Goal: Check status: Check status

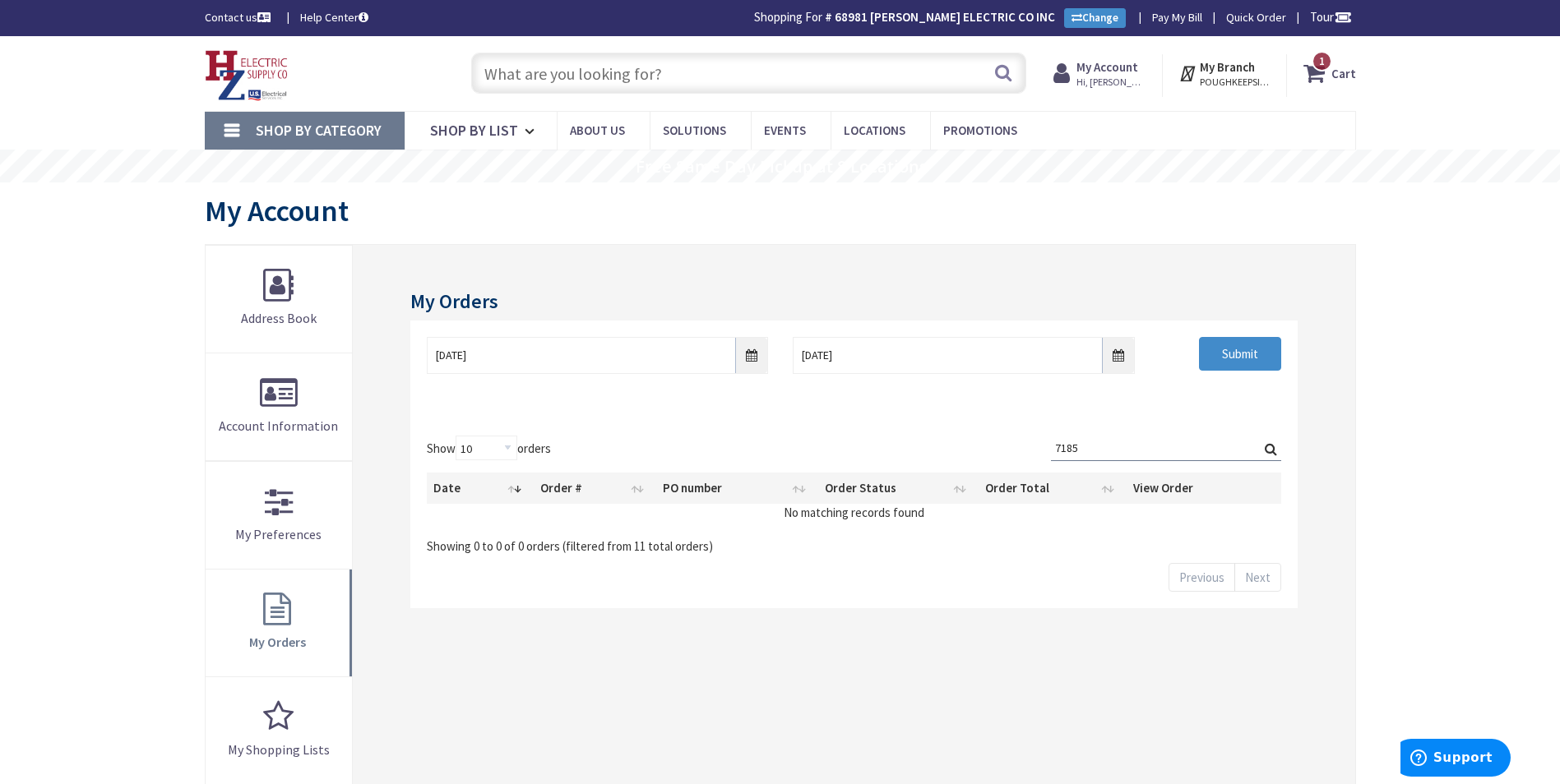
click at [1113, 454] on input "7185" at bounding box center [1165, 448] width 230 height 25
type input "7164"
click at [1243, 359] on input "Submit" at bounding box center [1240, 354] width 82 height 34
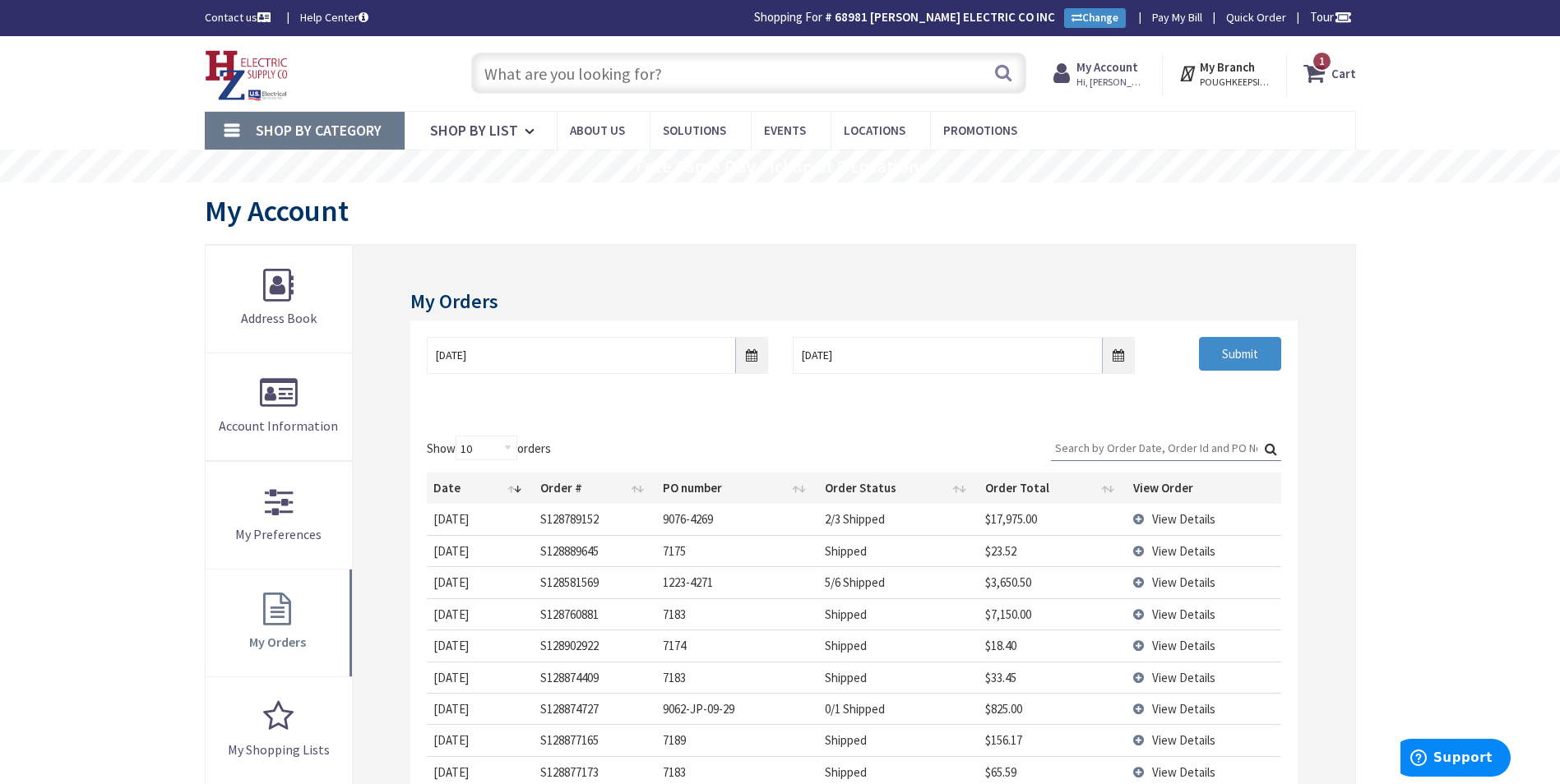
click at [1171, 445] on input "Search:" at bounding box center [1165, 448] width 230 height 25
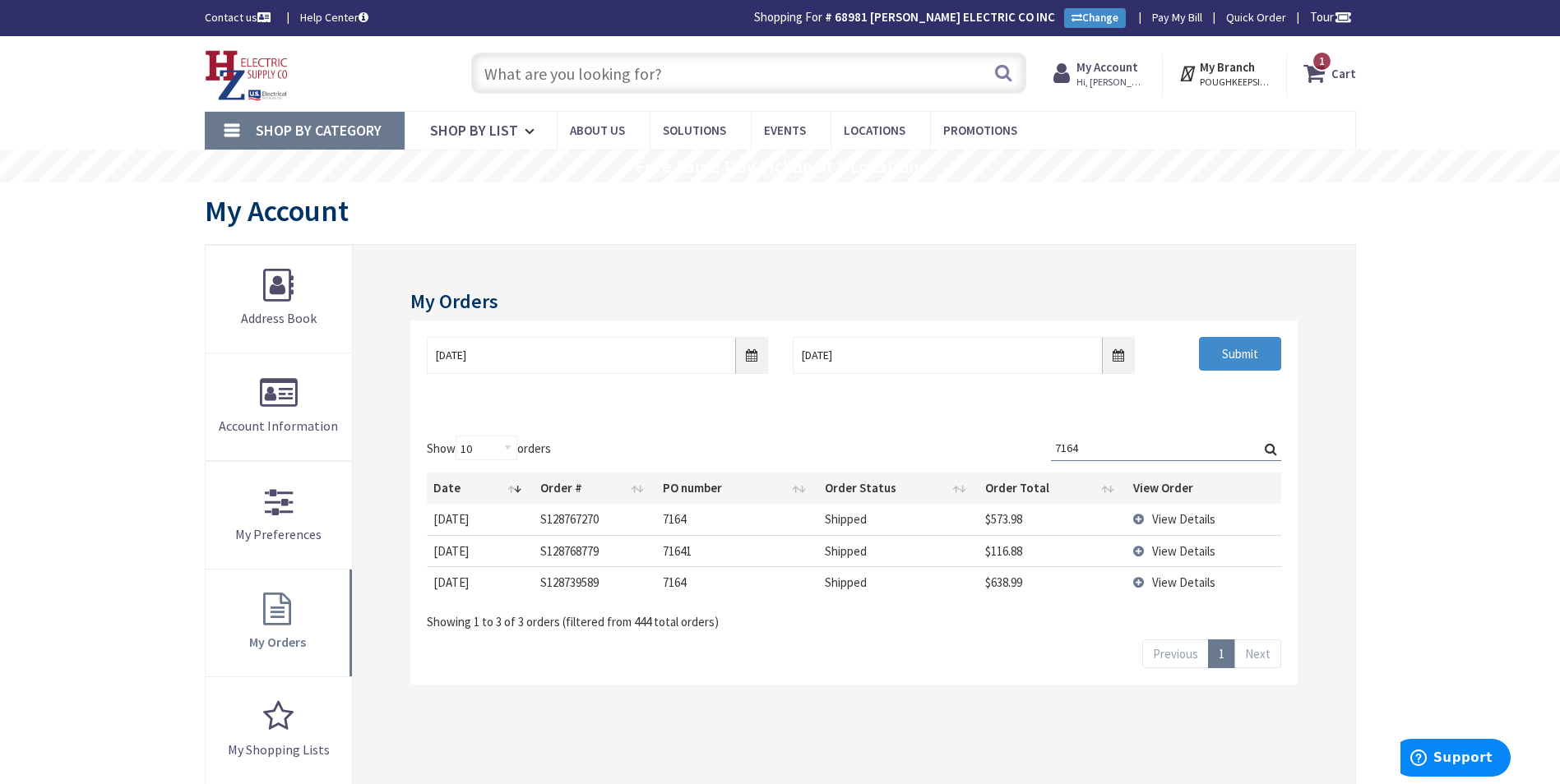
click at [1168, 579] on span "View Details" at bounding box center [1184, 583] width 64 height 15
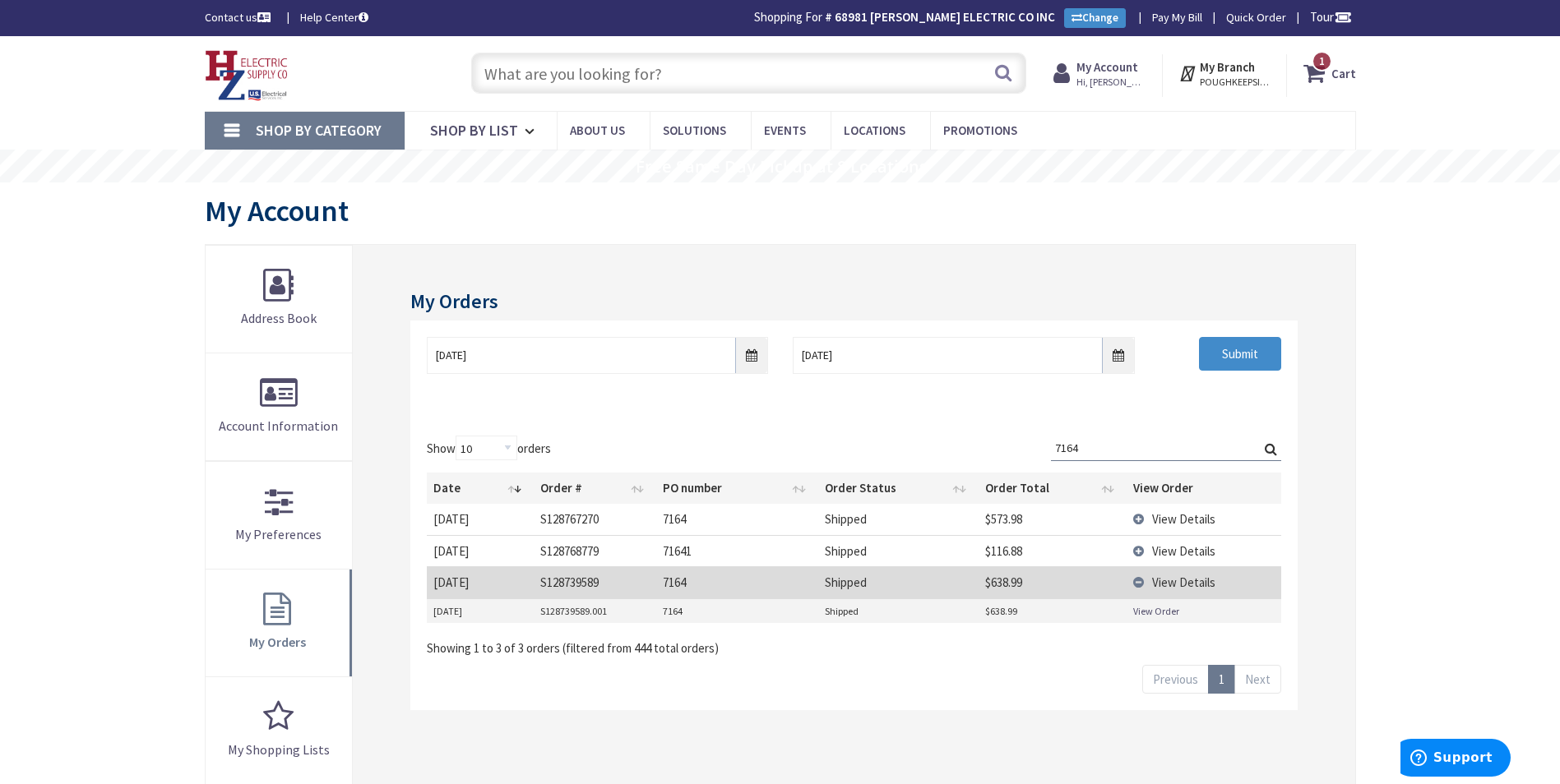
click at [1166, 611] on link "View Order" at bounding box center [1156, 611] width 46 height 14
click at [1153, 546] on span "View Details" at bounding box center [1184, 551] width 64 height 15
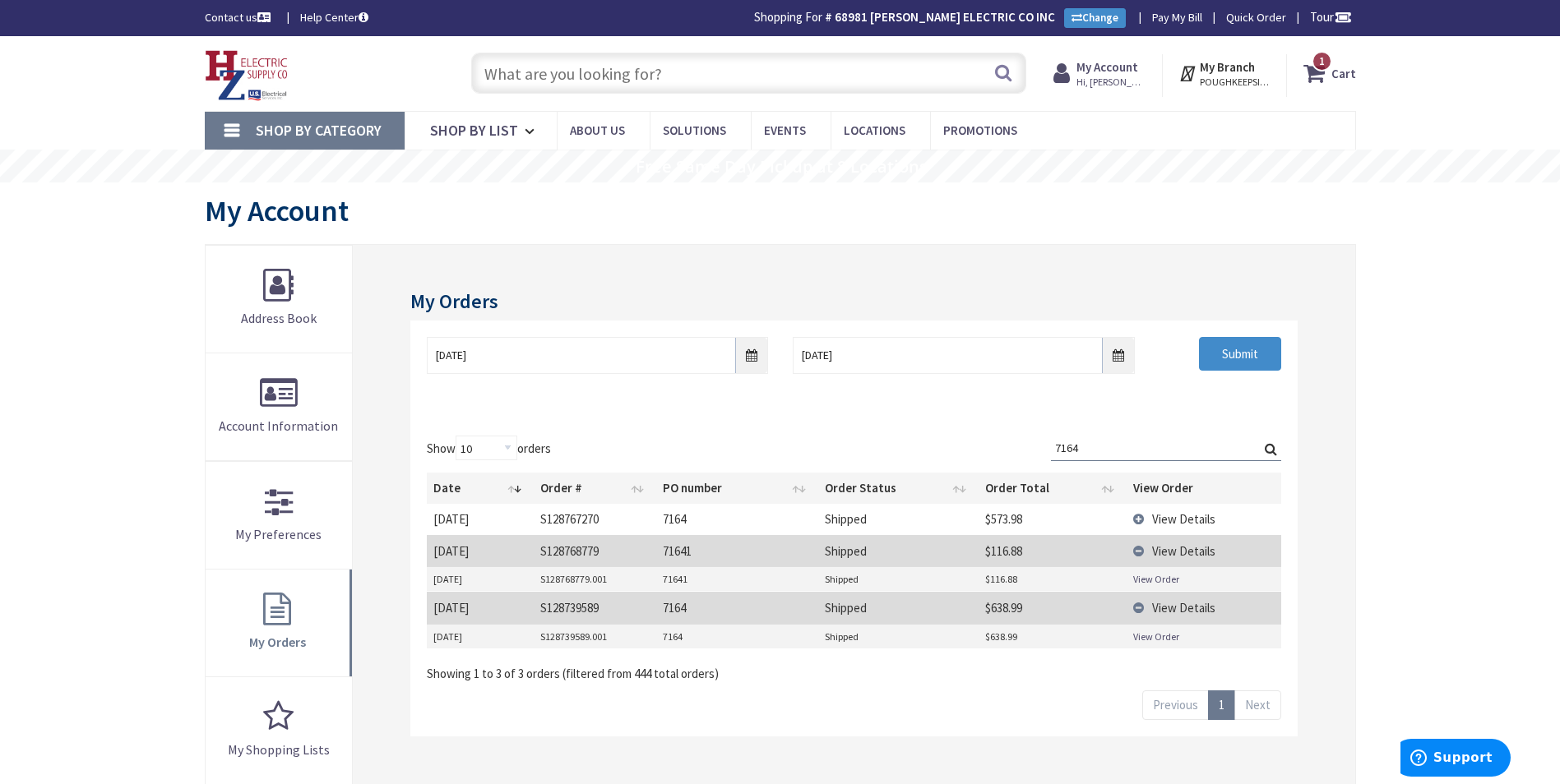
click at [1153, 577] on link "View Order" at bounding box center [1156, 579] width 46 height 14
click at [1173, 517] on span "View Details" at bounding box center [1184, 519] width 64 height 15
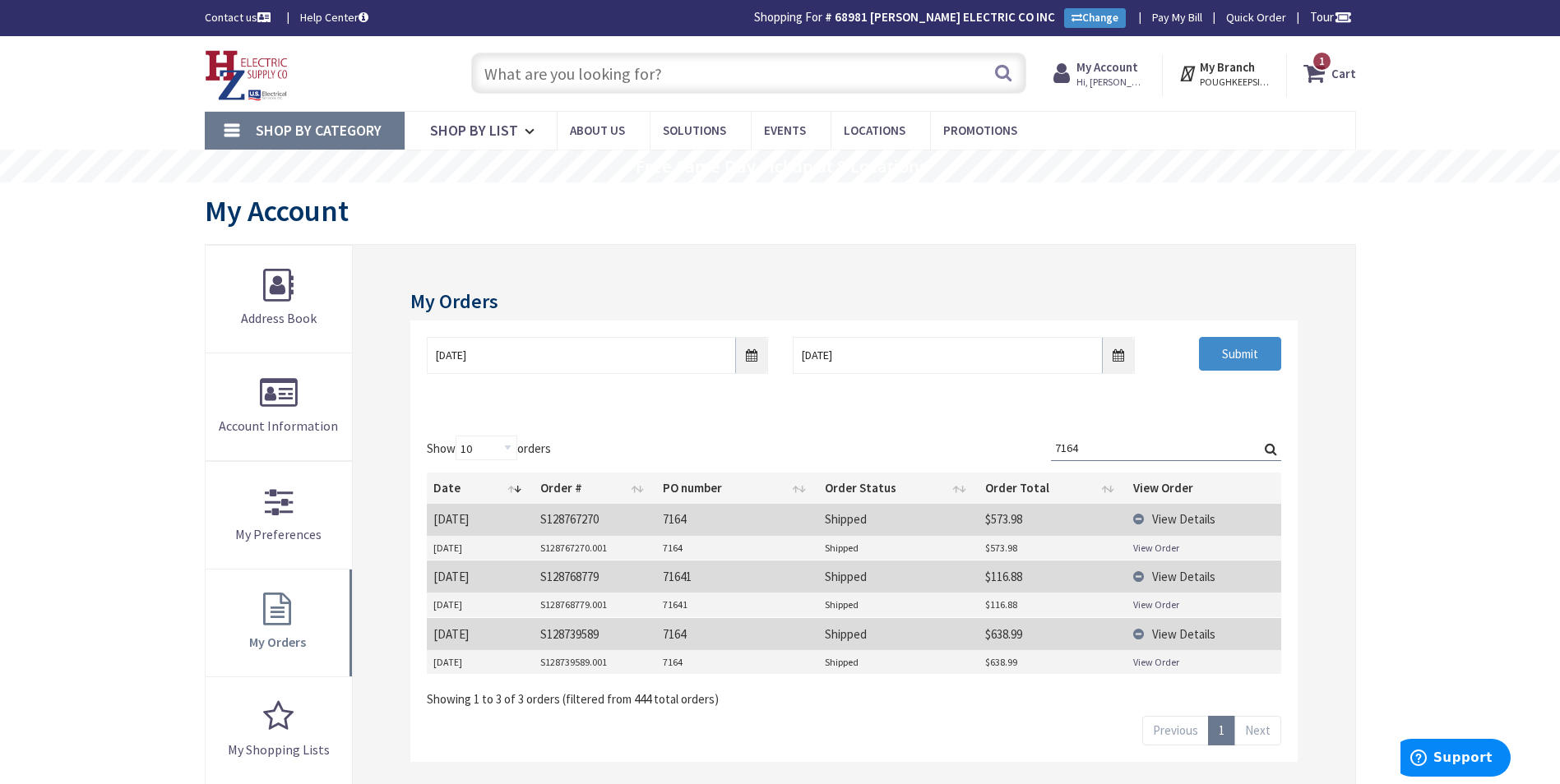
click at [1165, 546] on link "View Order" at bounding box center [1156, 547] width 46 height 14
click at [1098, 449] on input "7164" at bounding box center [1165, 448] width 230 height 25
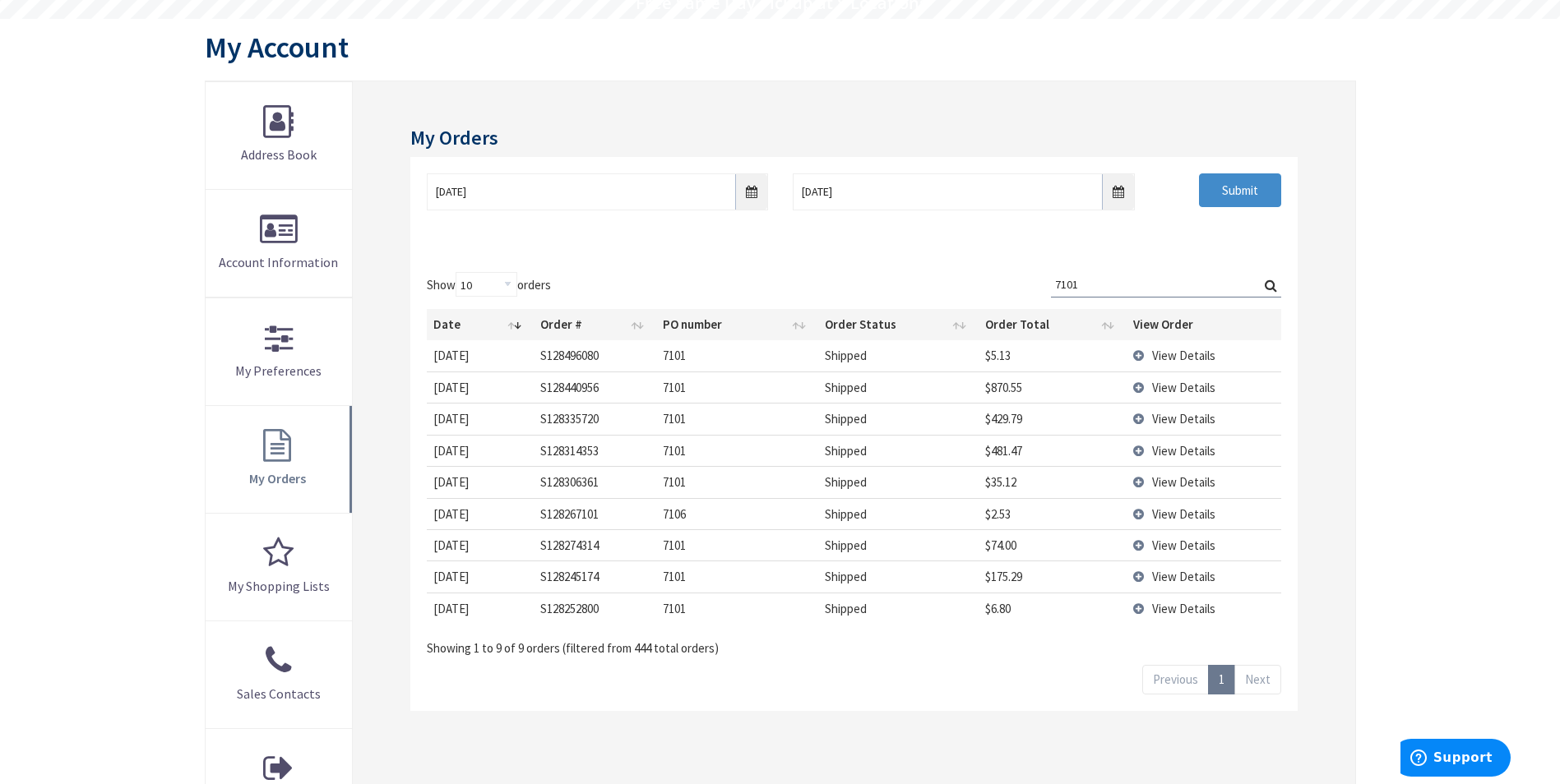
scroll to position [164, 0]
type input "7101"
click at [1167, 602] on span "View Details" at bounding box center [1184, 607] width 64 height 15
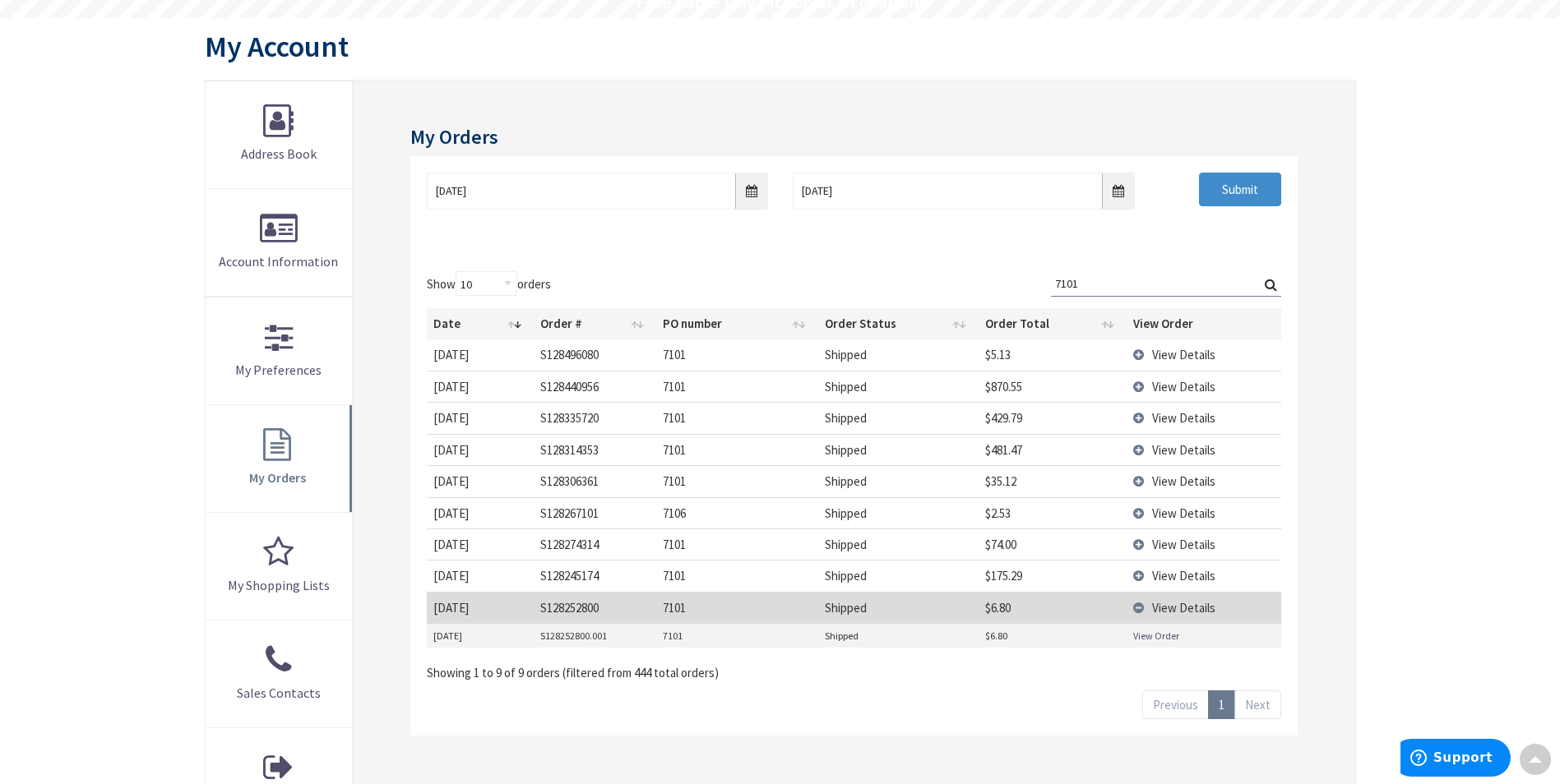
click at [1156, 630] on link "View Order" at bounding box center [1156, 636] width 46 height 14
click at [1175, 577] on span "View Details" at bounding box center [1184, 576] width 64 height 15
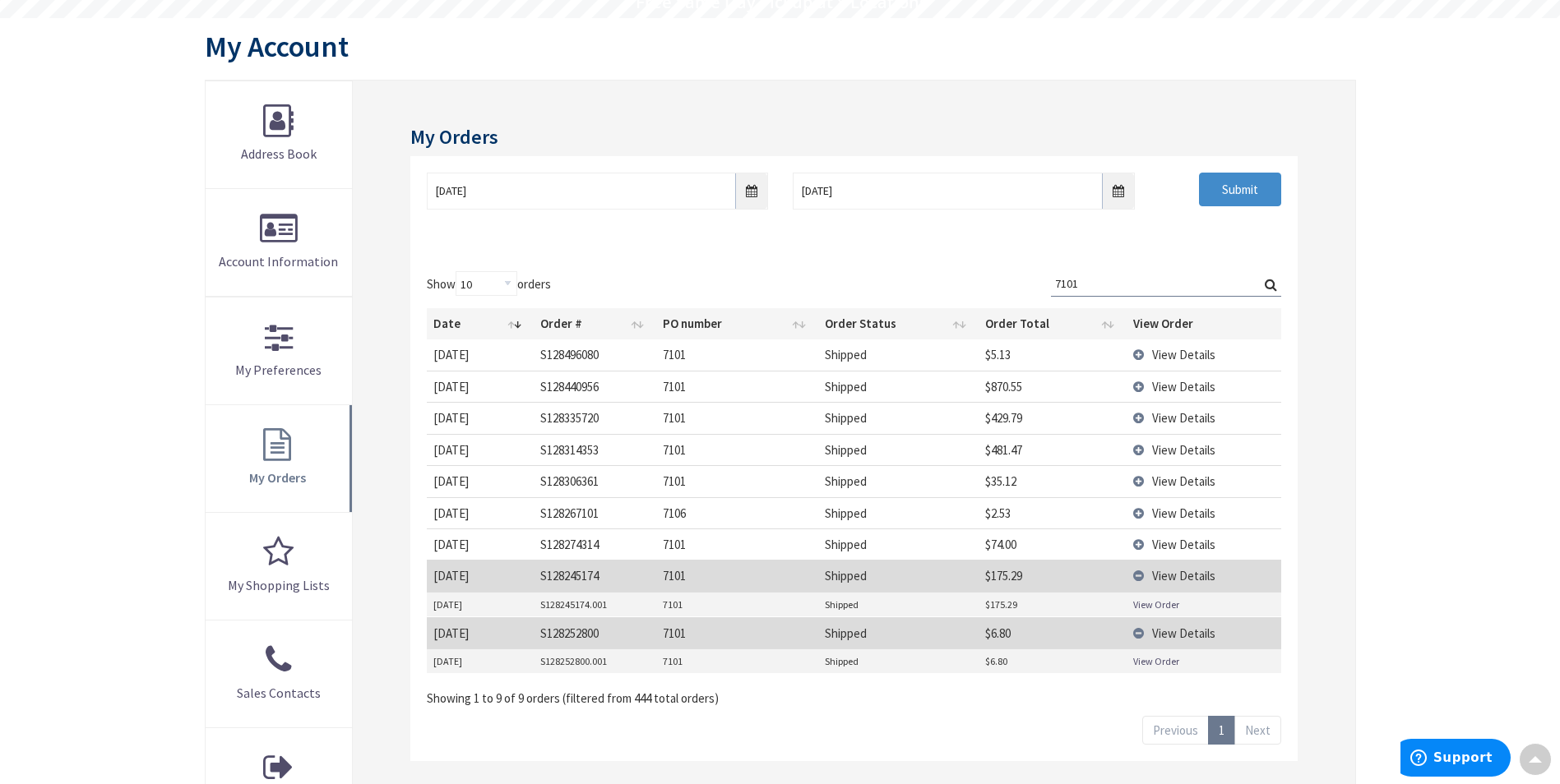
click at [1161, 601] on link "View Order" at bounding box center [1156, 604] width 46 height 14
click at [1177, 544] on span "View Details" at bounding box center [1184, 545] width 64 height 15
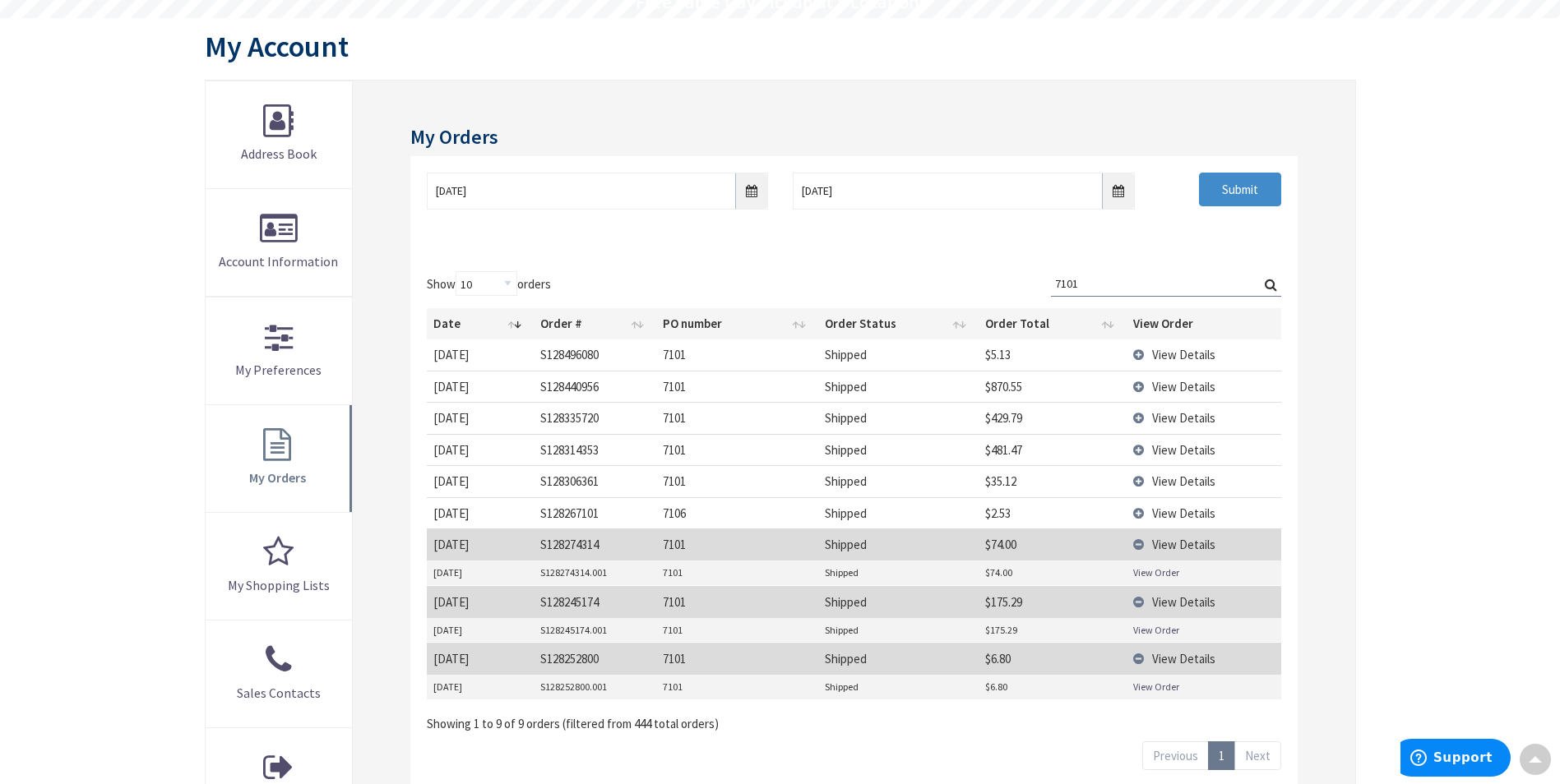
click at [1163, 569] on link "View Order" at bounding box center [1156, 572] width 46 height 14
click at [1160, 508] on span "View Details" at bounding box center [1184, 513] width 64 height 15
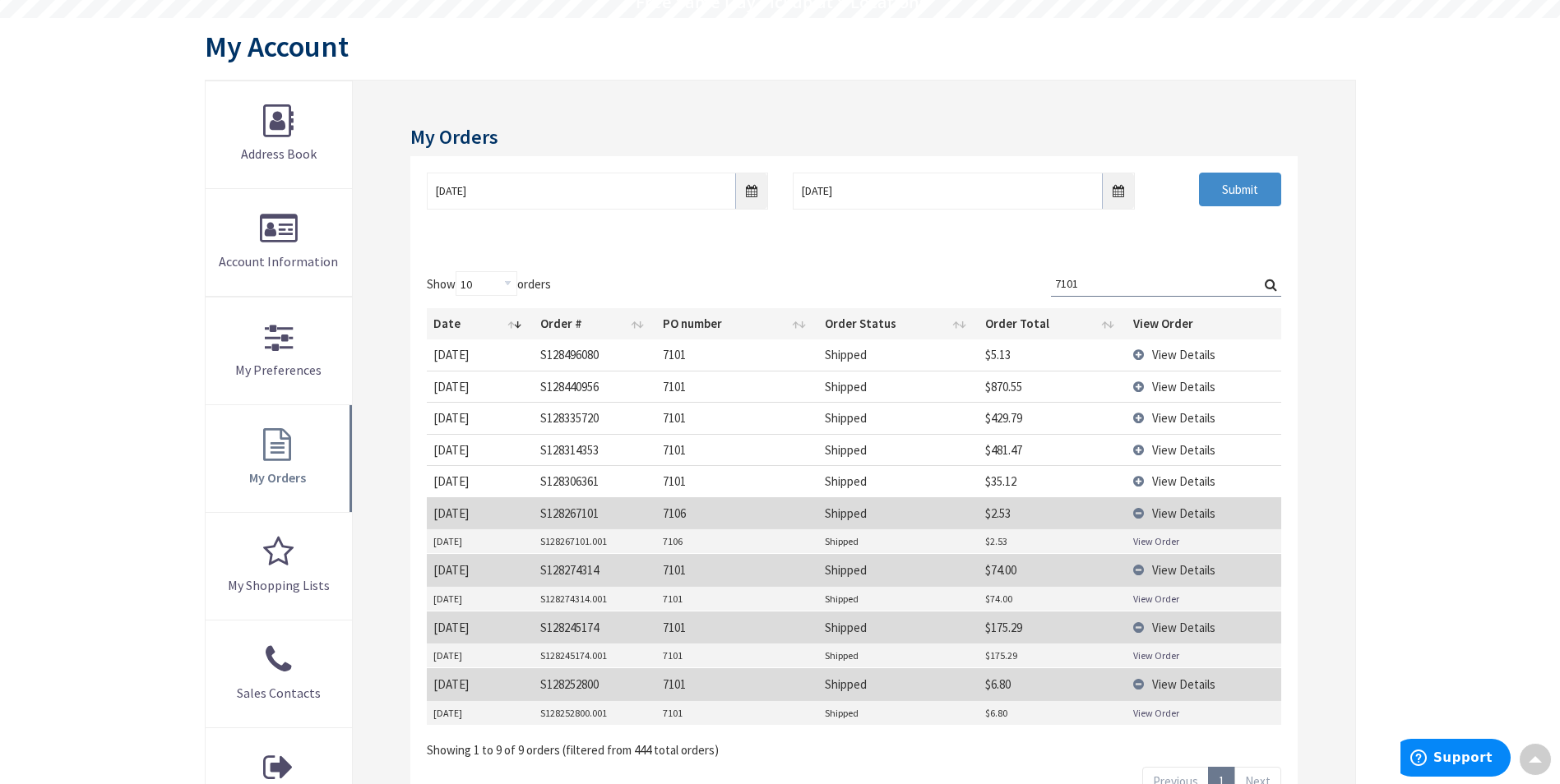
click at [1154, 539] on link "View Order" at bounding box center [1156, 541] width 46 height 14
click at [1164, 484] on span "View Details" at bounding box center [1184, 481] width 64 height 15
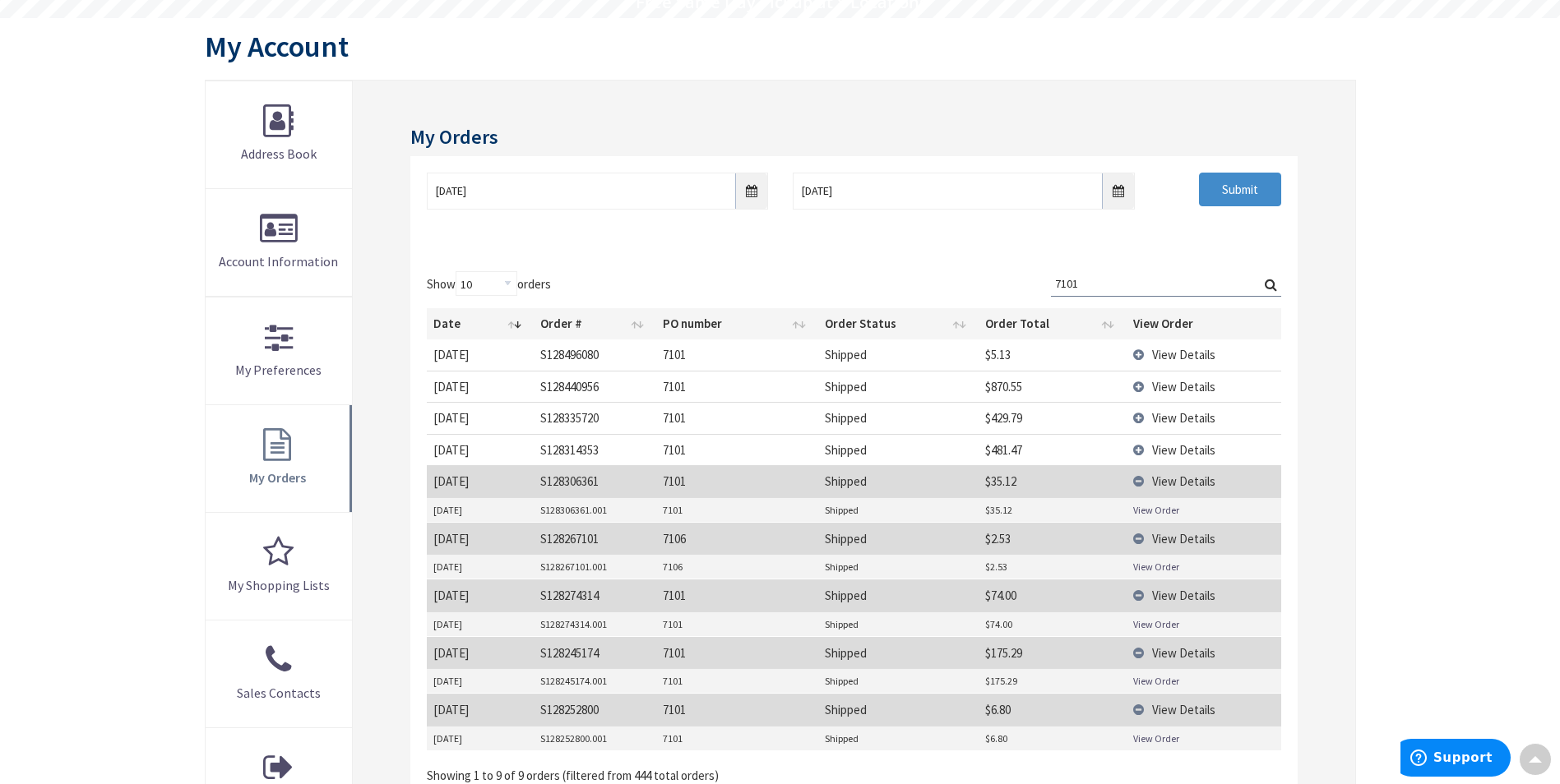
click at [1165, 507] on link "View Order" at bounding box center [1156, 509] width 46 height 14
click at [1159, 449] on span "View Details" at bounding box center [1184, 449] width 64 height 15
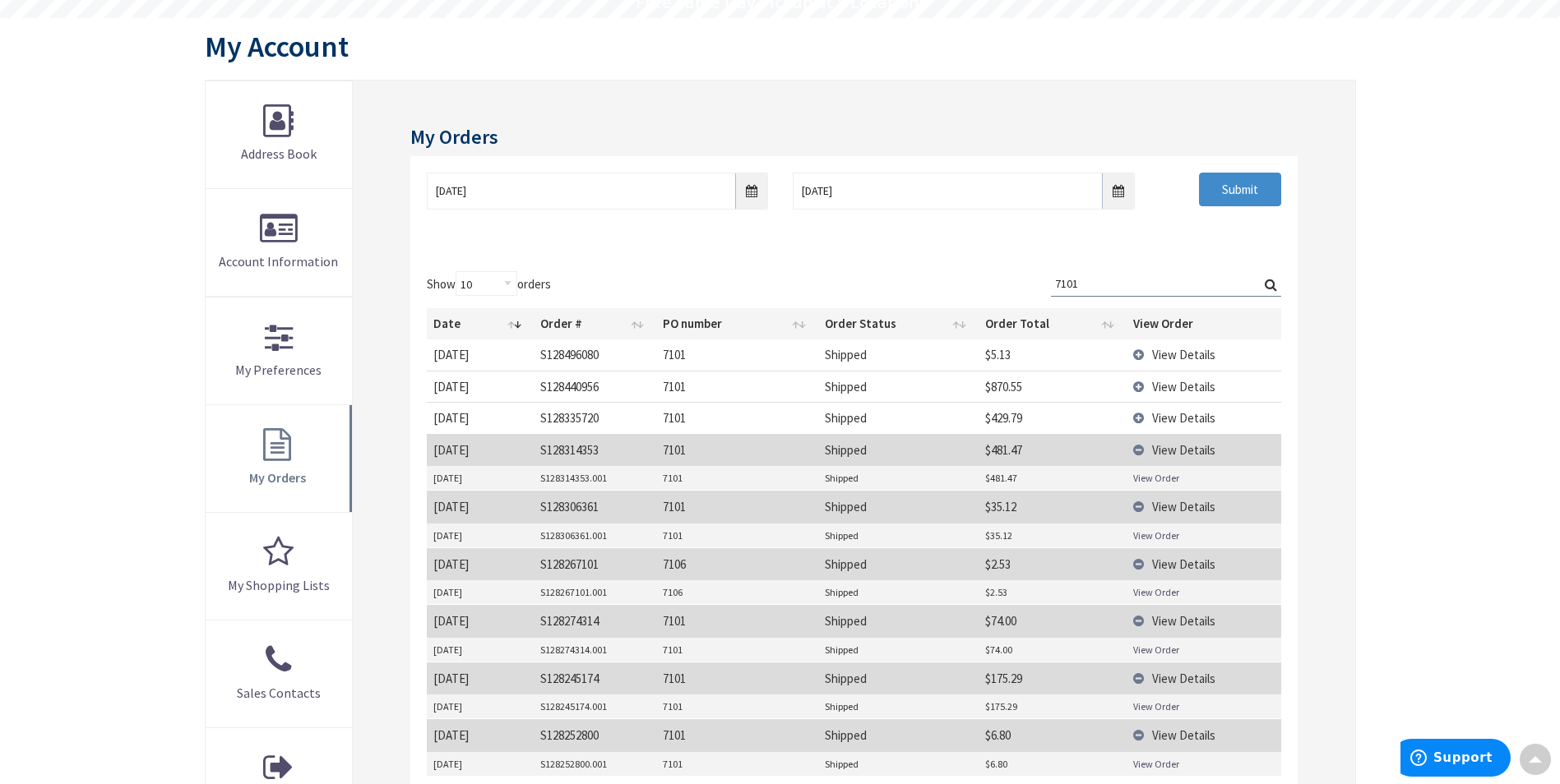
click at [1164, 471] on link "View Order" at bounding box center [1156, 478] width 46 height 14
click at [1168, 411] on span "View Details" at bounding box center [1184, 418] width 64 height 15
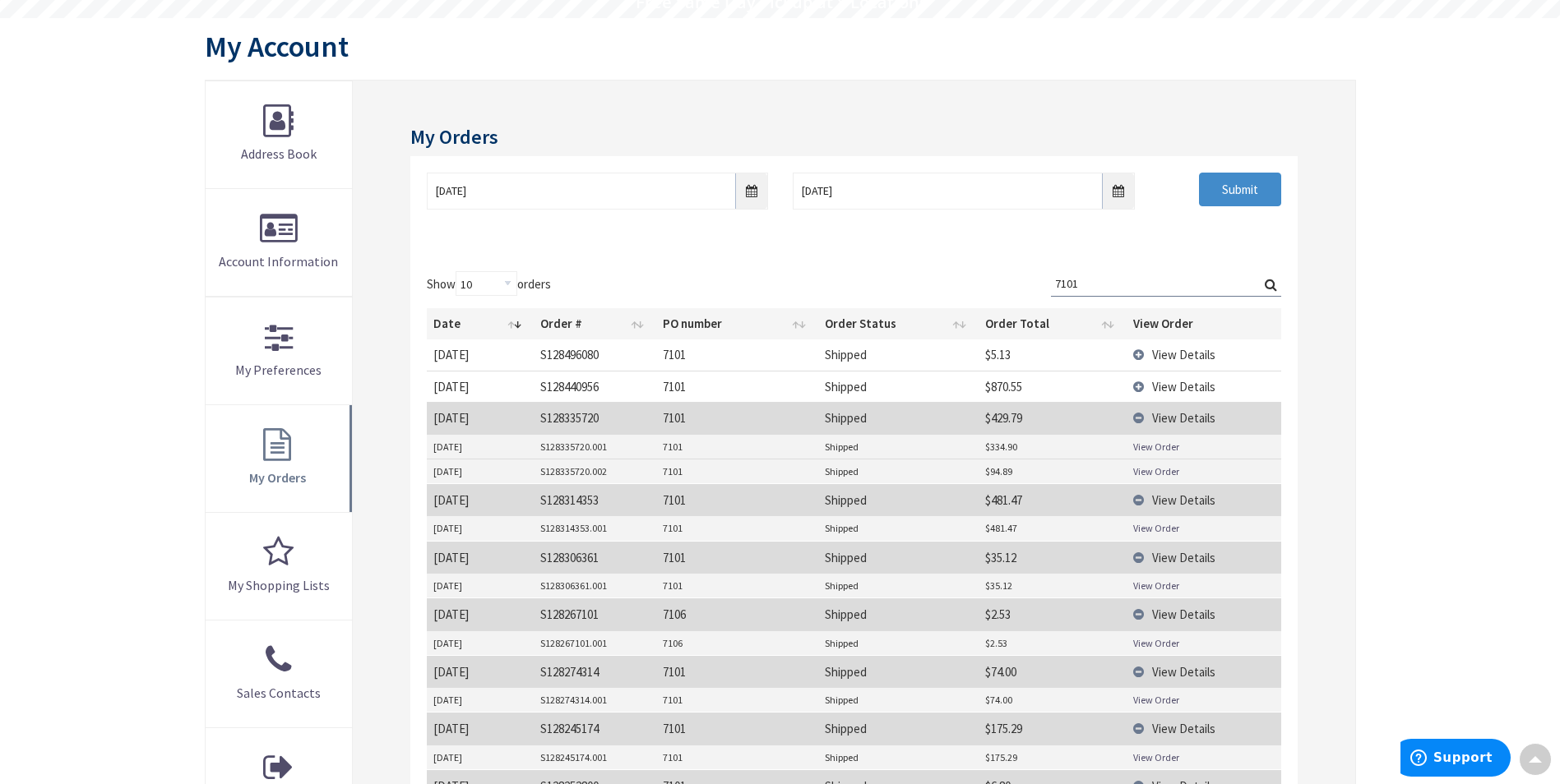
click at [1151, 468] on link "View Order" at bounding box center [1156, 471] width 46 height 14
click at [1158, 448] on link "View Order" at bounding box center [1156, 447] width 46 height 14
click at [1165, 373] on td "View Details" at bounding box center [1204, 386] width 154 height 31
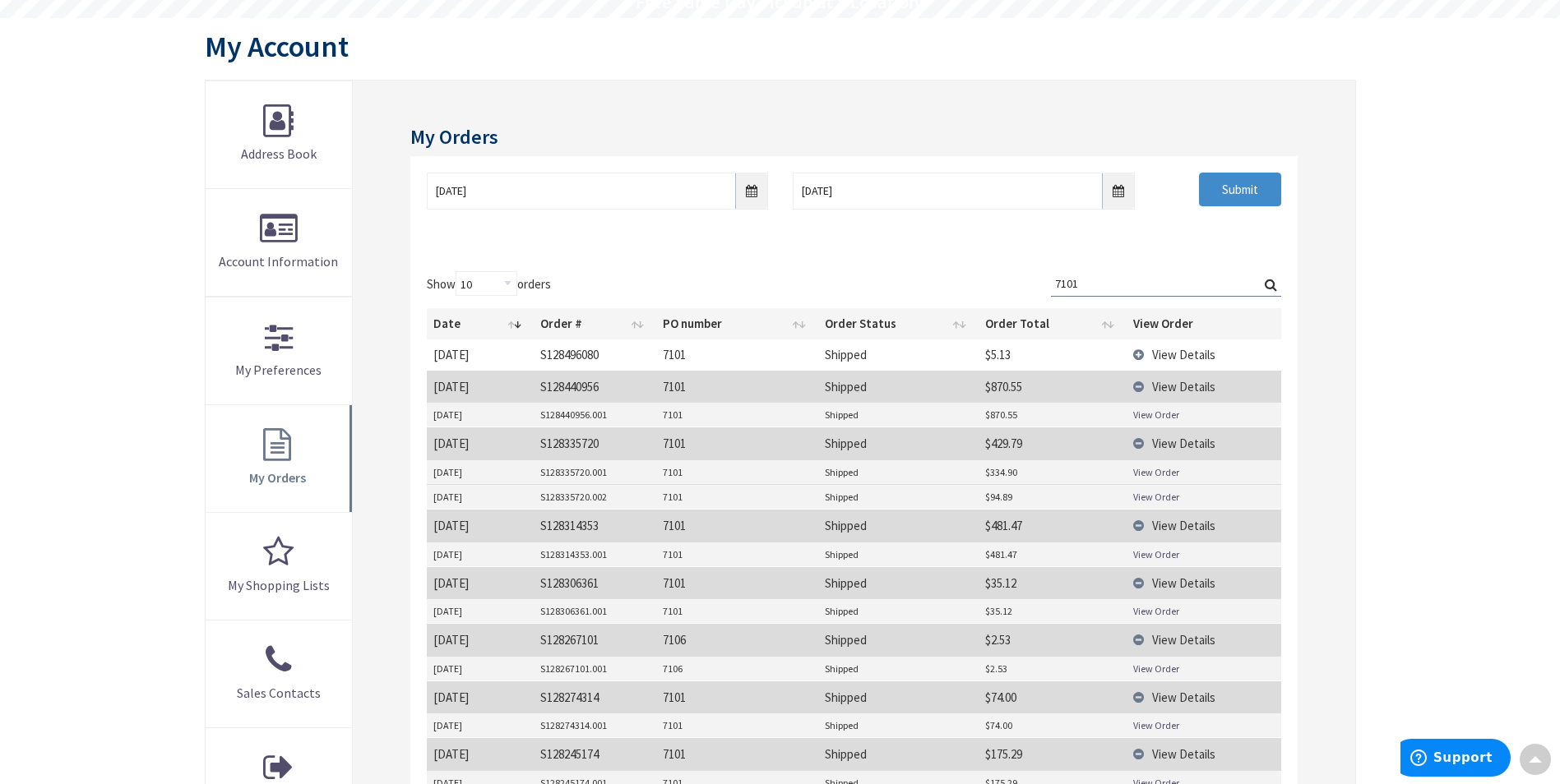
click at [1146, 409] on link "View Order" at bounding box center [1156, 414] width 46 height 14
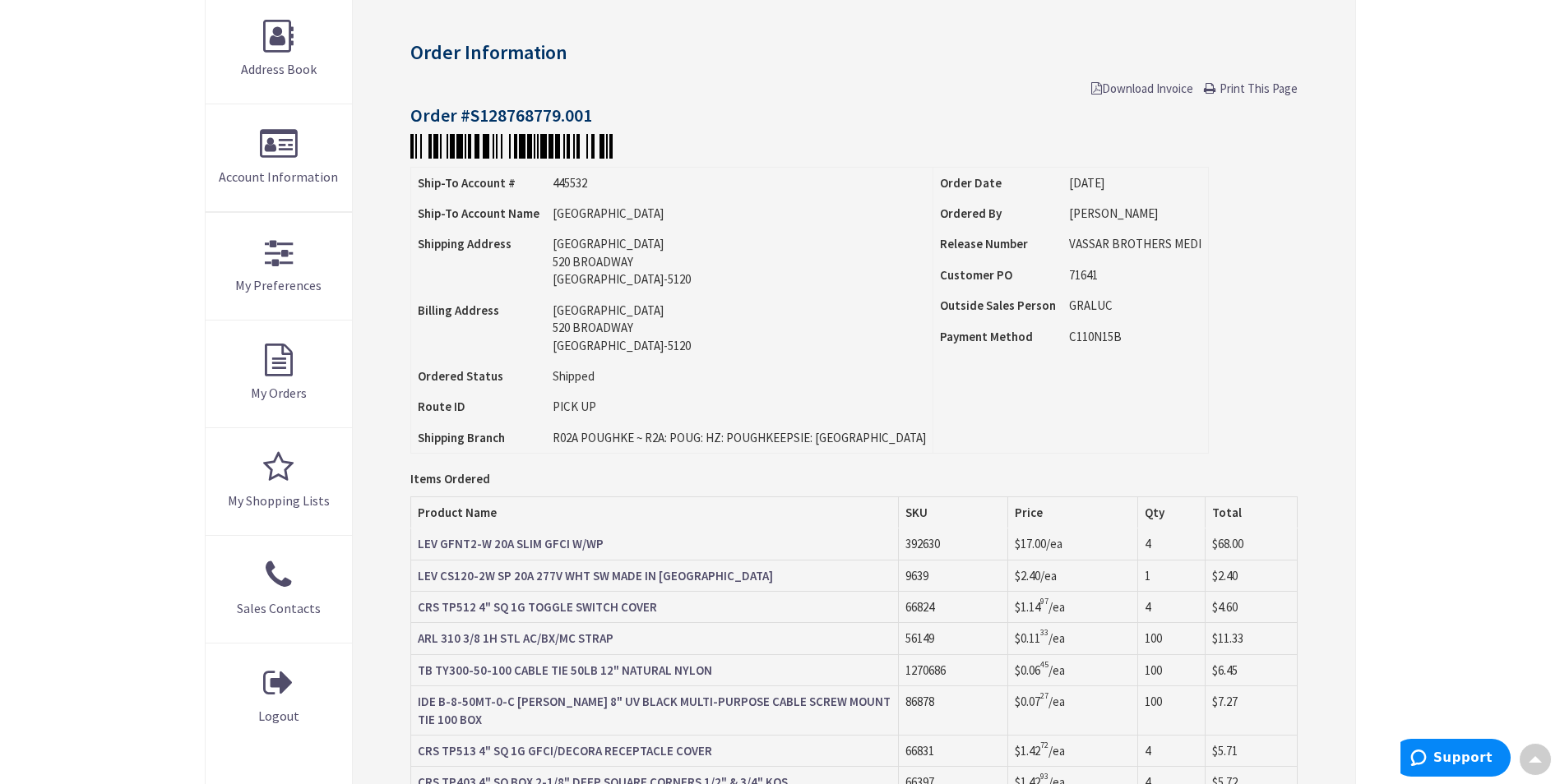
scroll to position [332, 0]
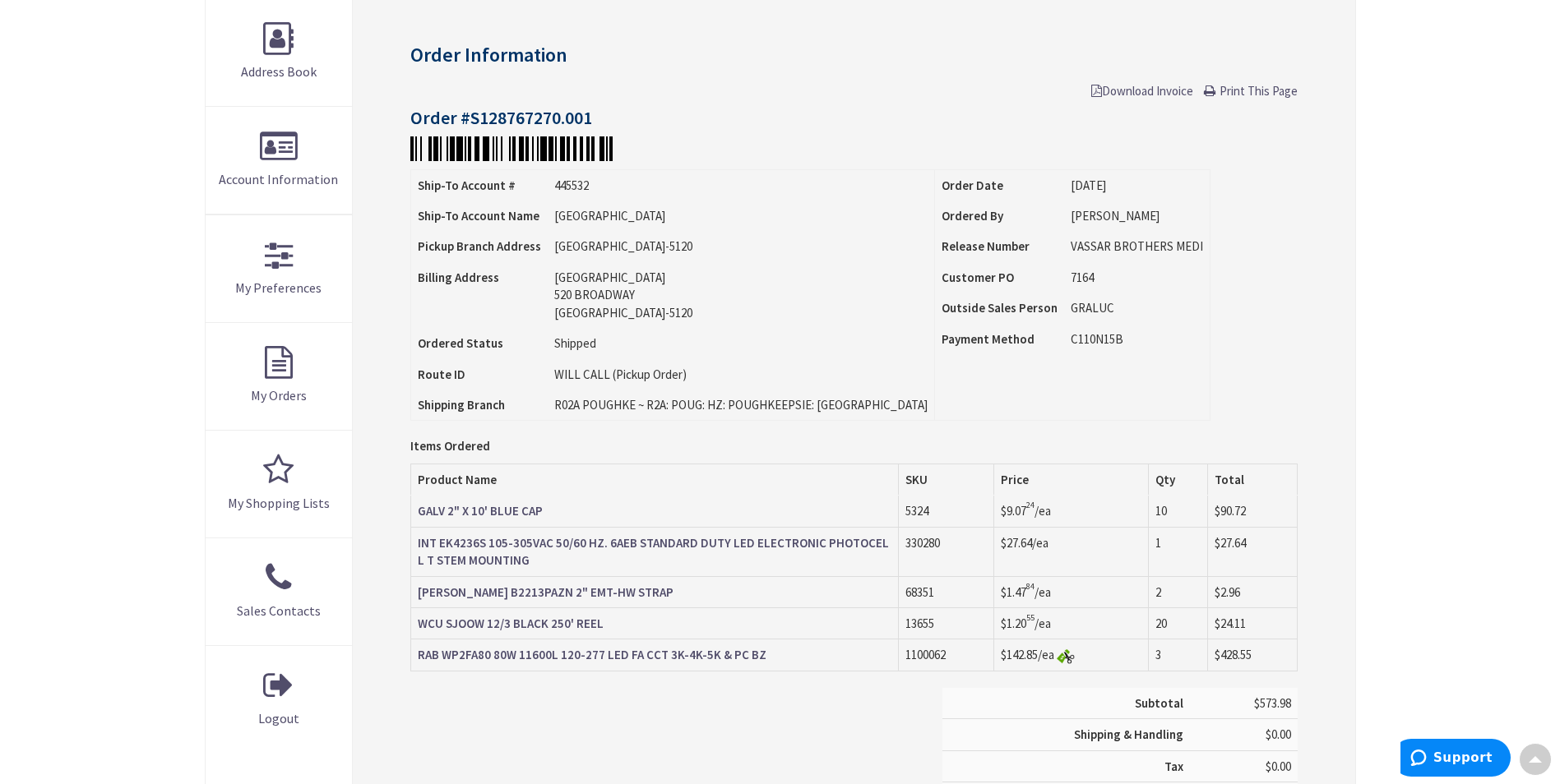
scroll to position [249, 0]
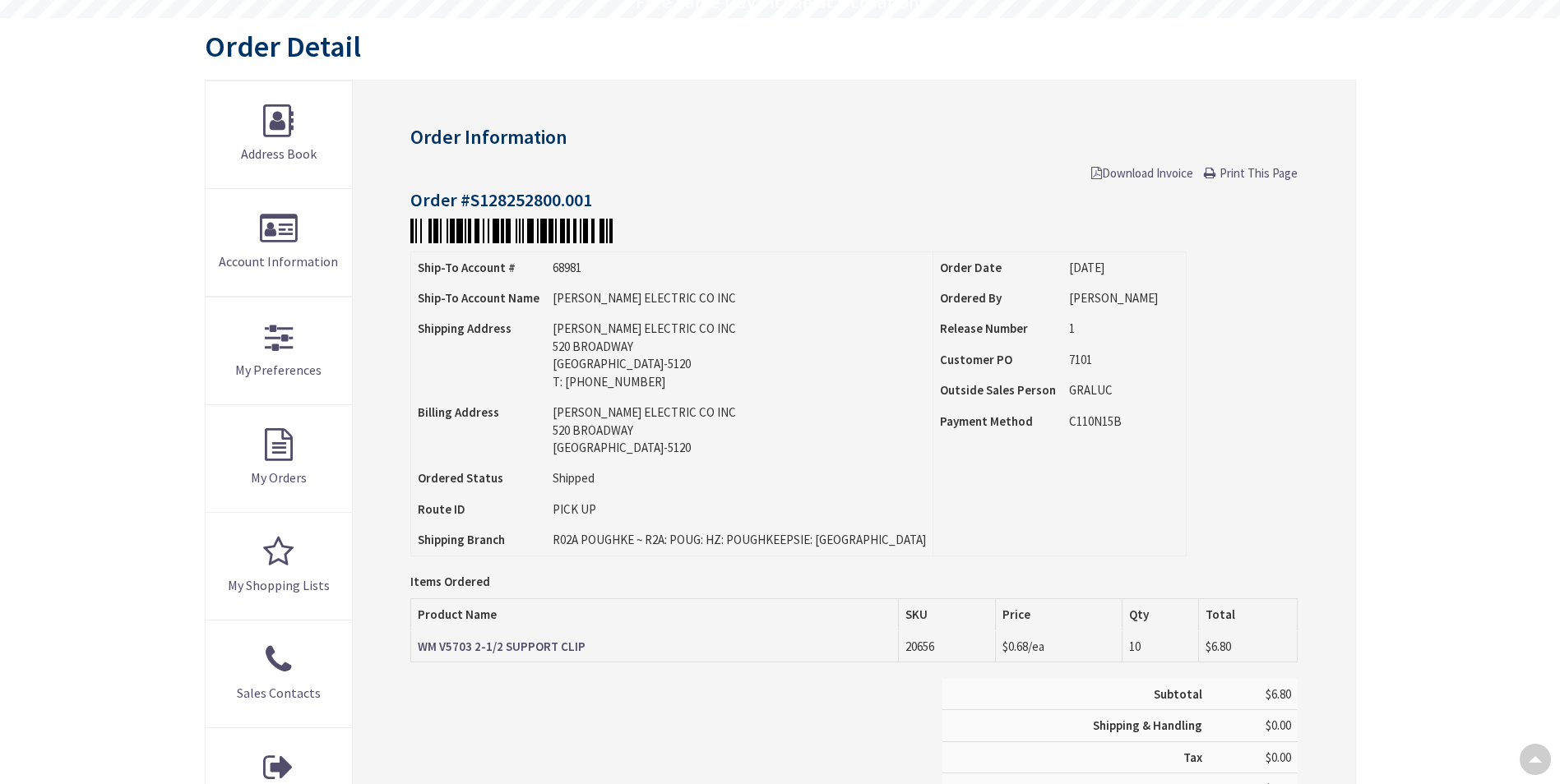
scroll to position [167, 0]
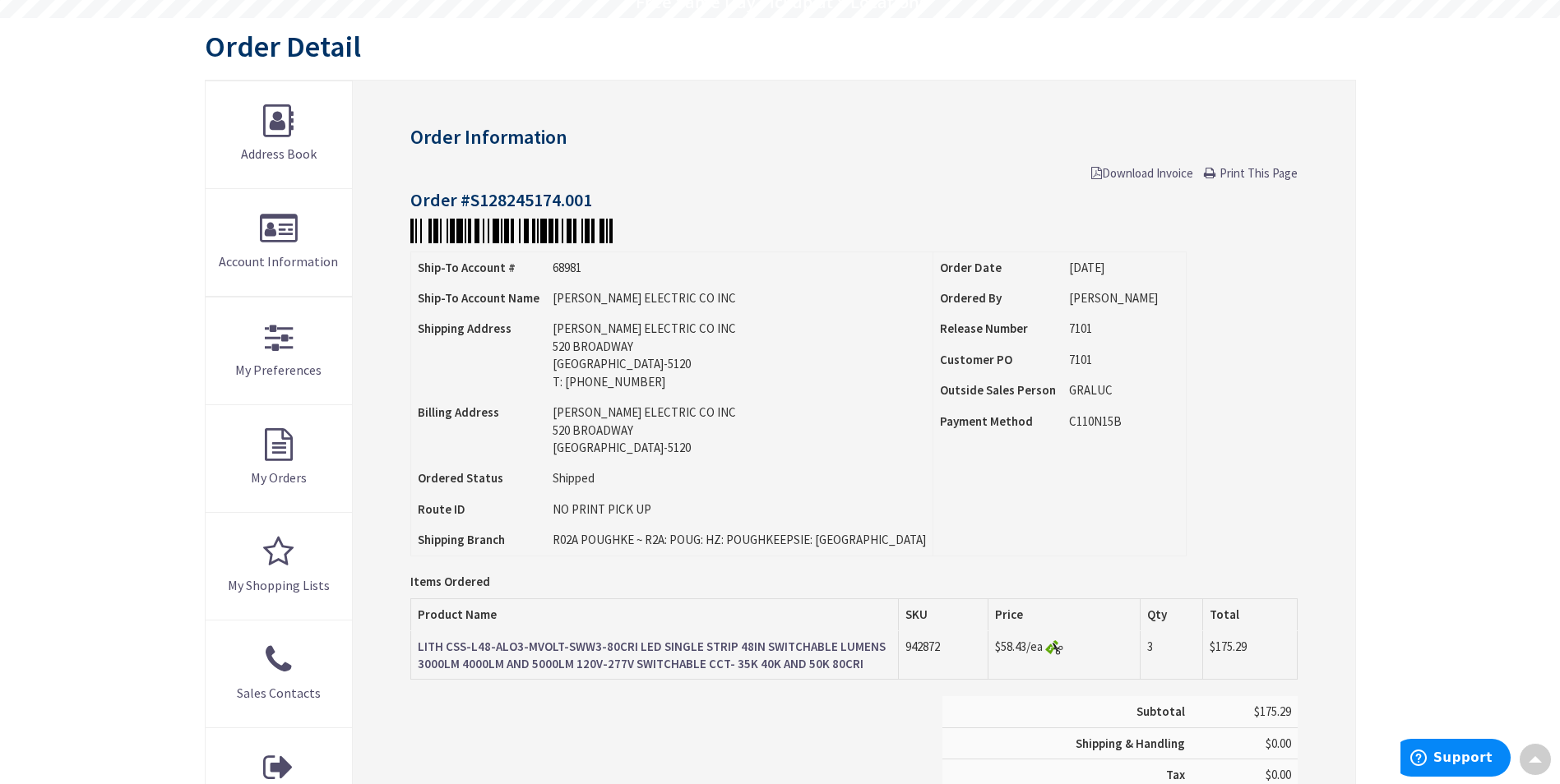
scroll to position [167, 0]
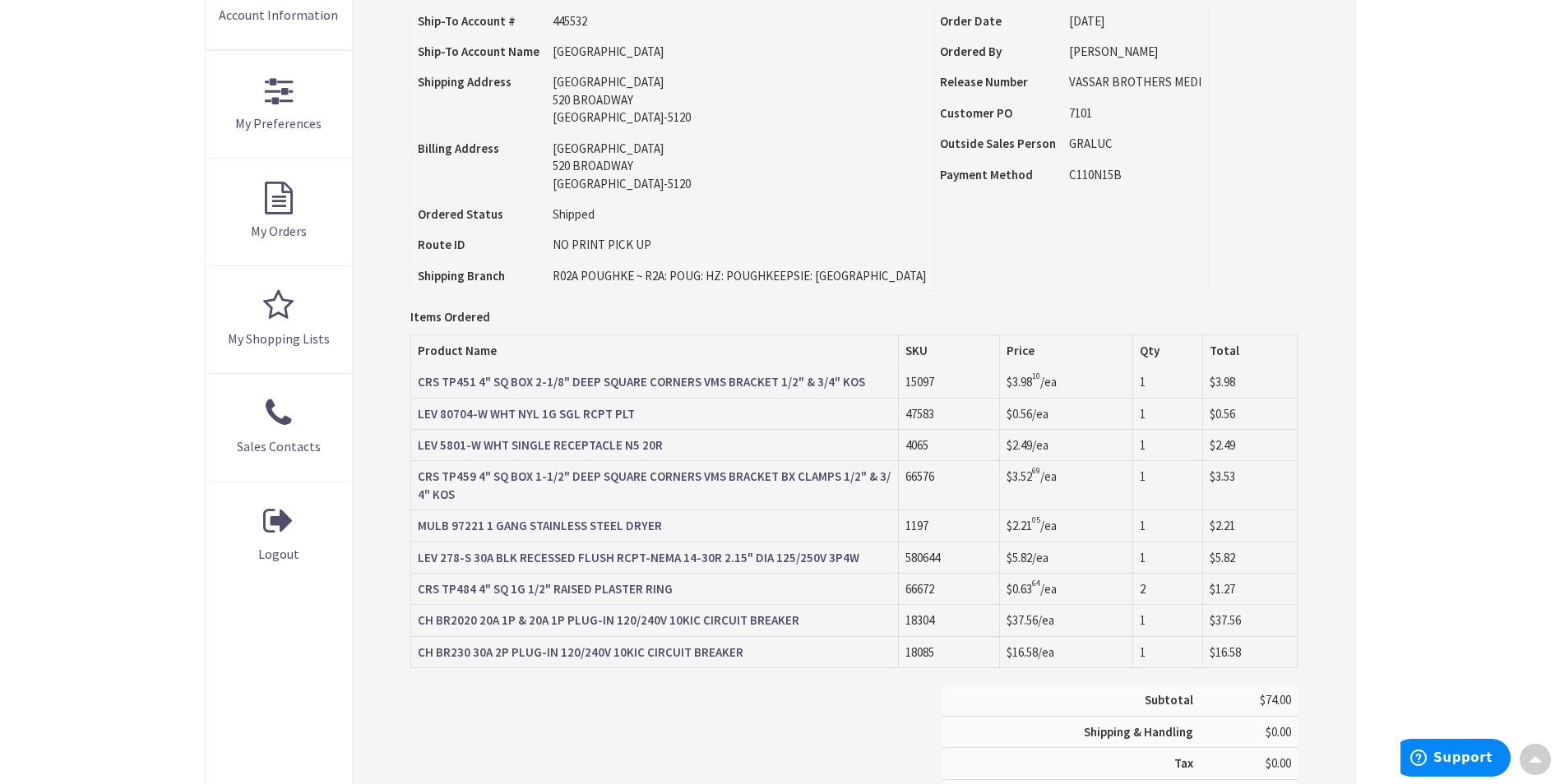
scroll to position [413, 0]
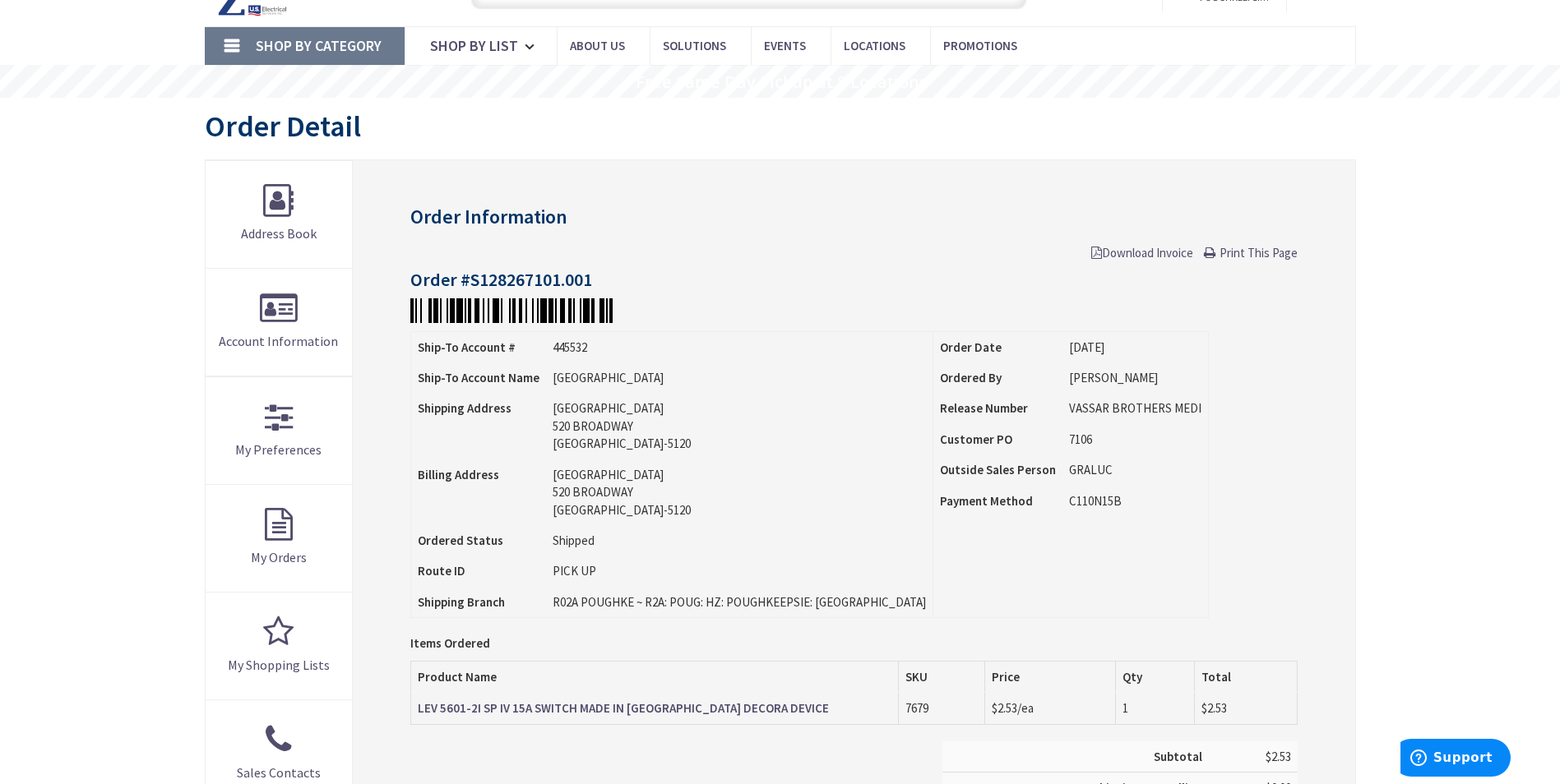
scroll to position [85, 0]
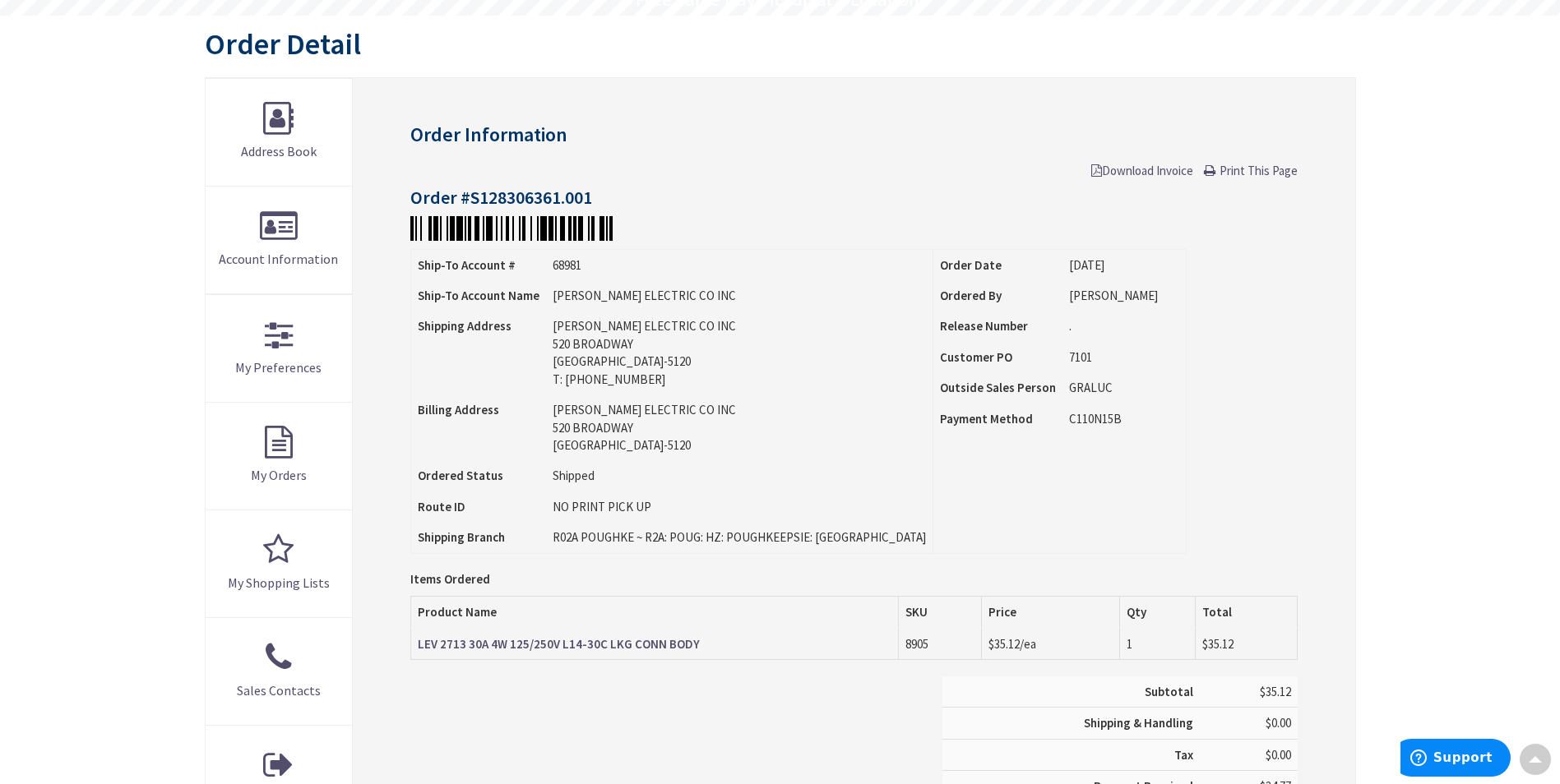
scroll to position [167, 0]
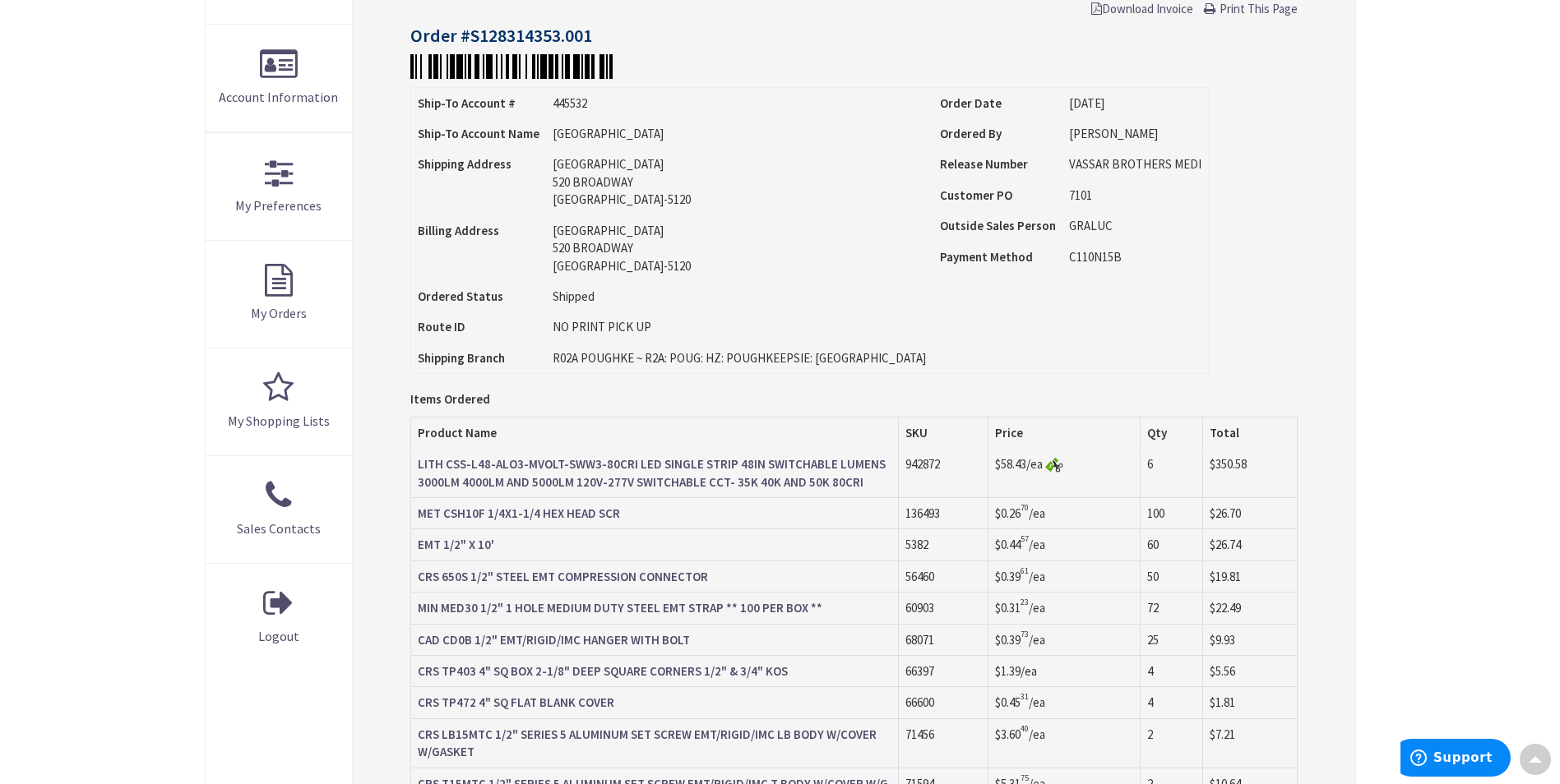
scroll to position [411, 0]
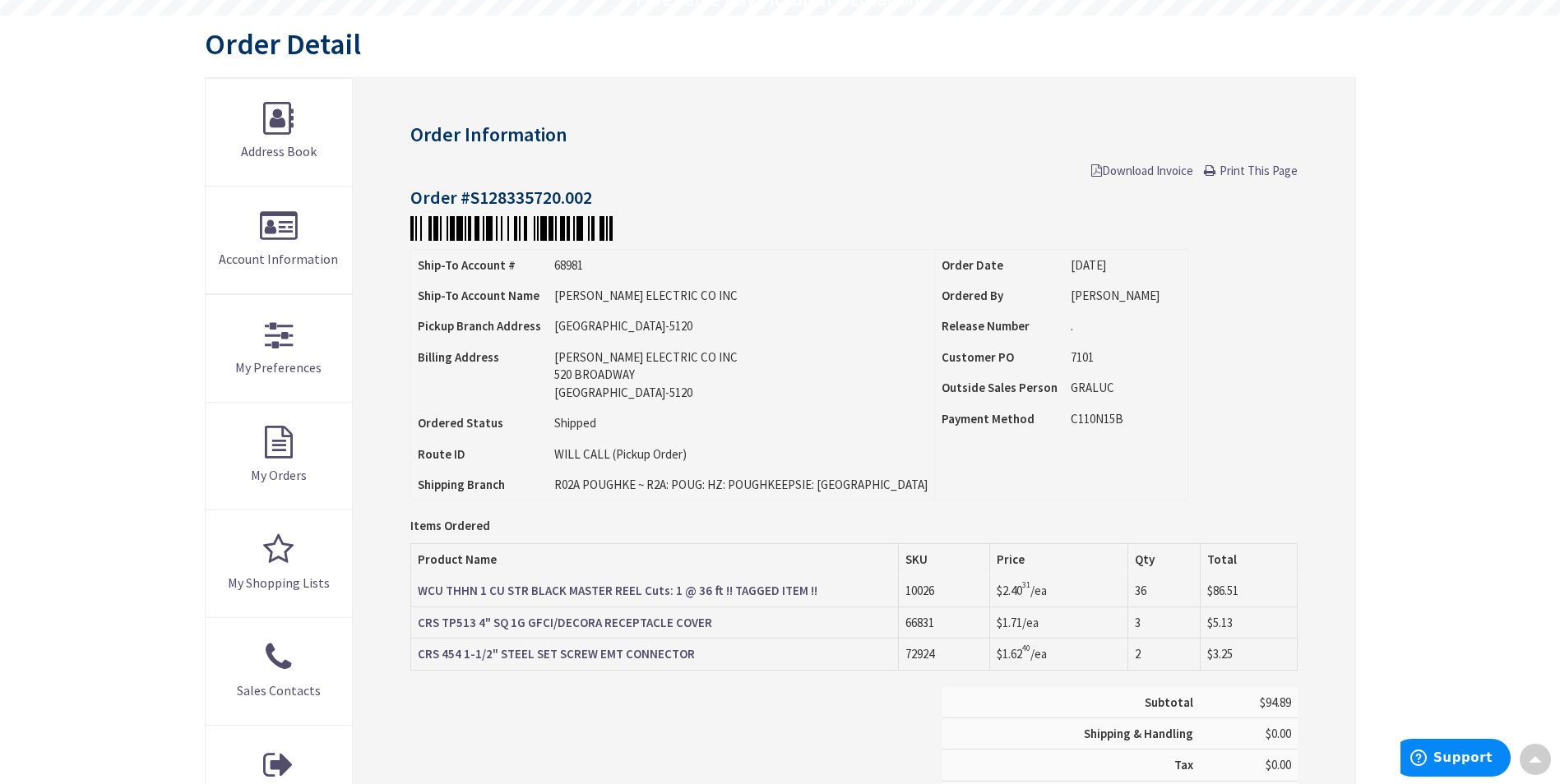
scroll to position [167, 0]
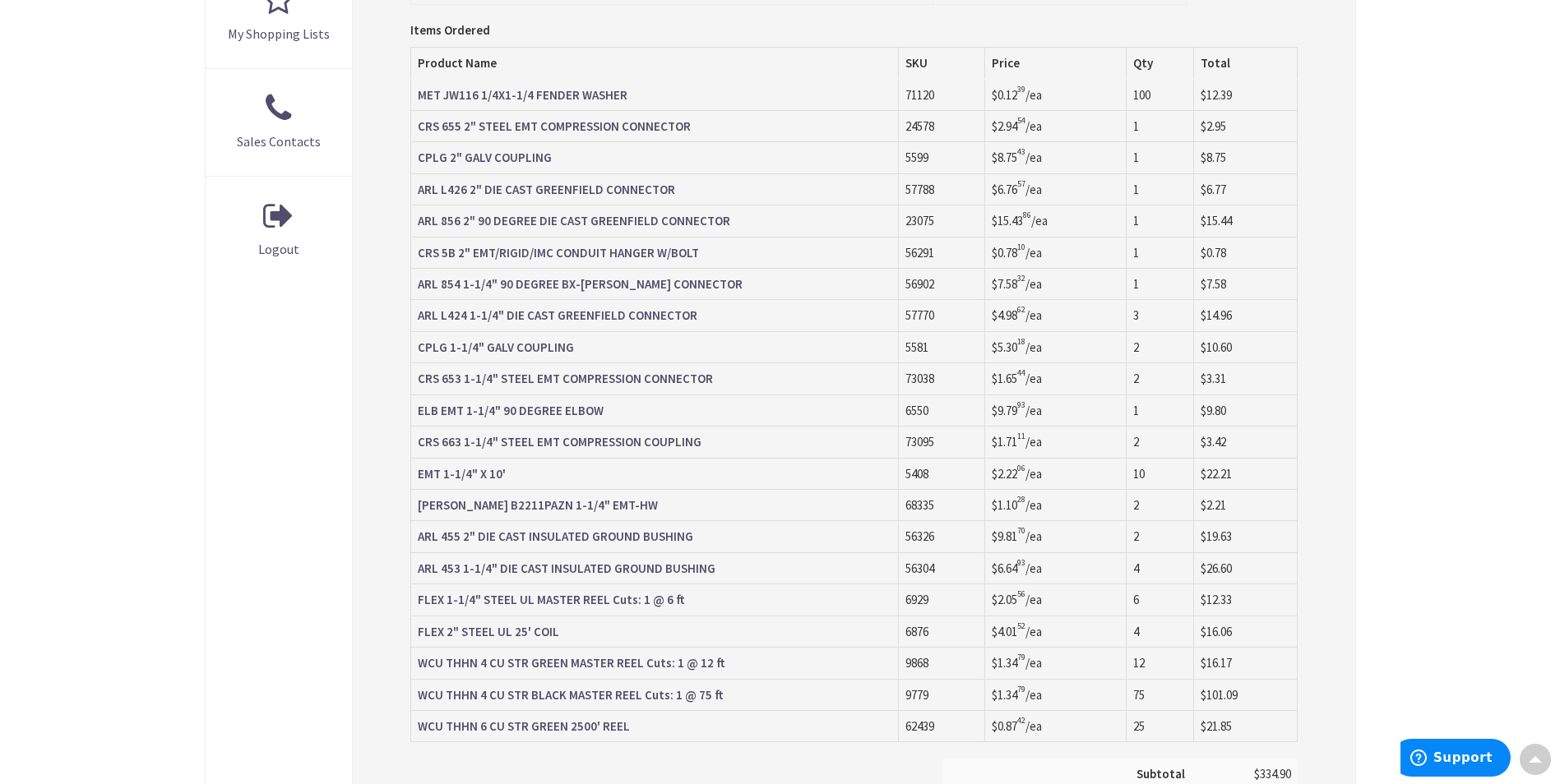
scroll to position [742, 0]
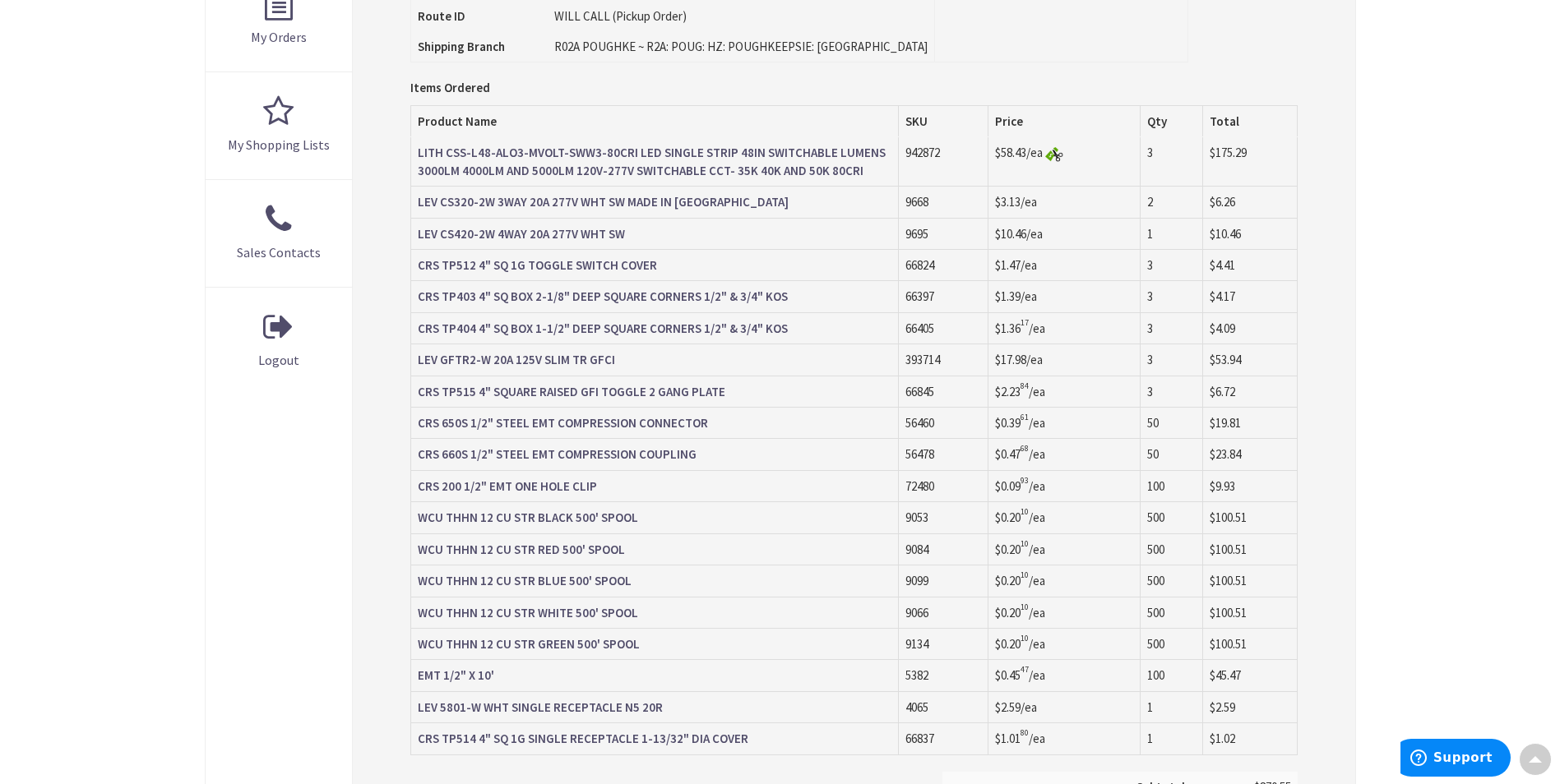
scroll to position [658, 0]
